Goal: Information Seeking & Learning: Learn about a topic

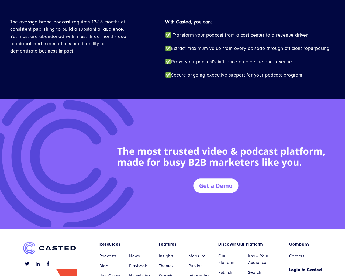
scroll to position [2355, 0]
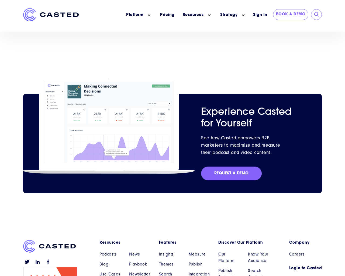
scroll to position [1007, 0]
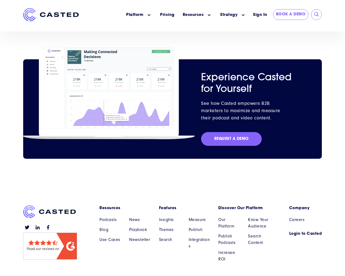
scroll to position [1007, 0]
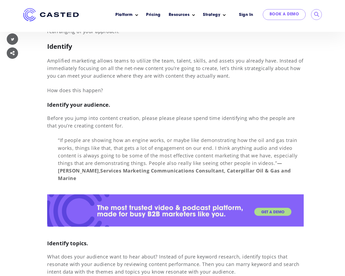
scroll to position [4040, 0]
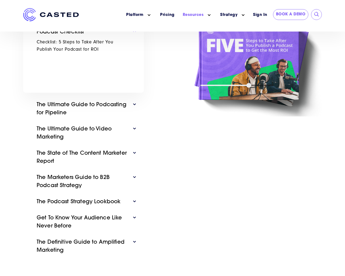
scroll to position [244, 0]
